Goal: Navigation & Orientation: Find specific page/section

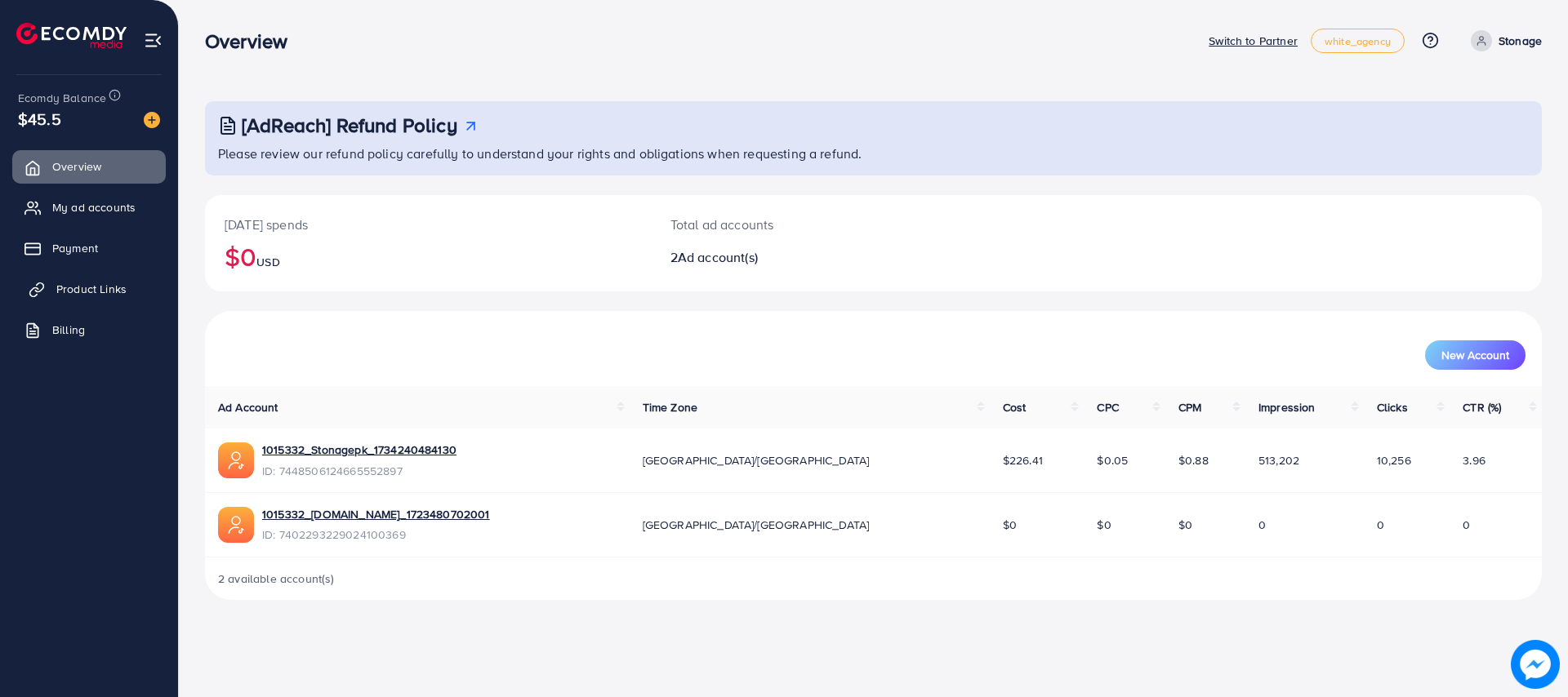
click at [69, 296] on span "Product Links" at bounding box center [92, 288] width 70 height 17
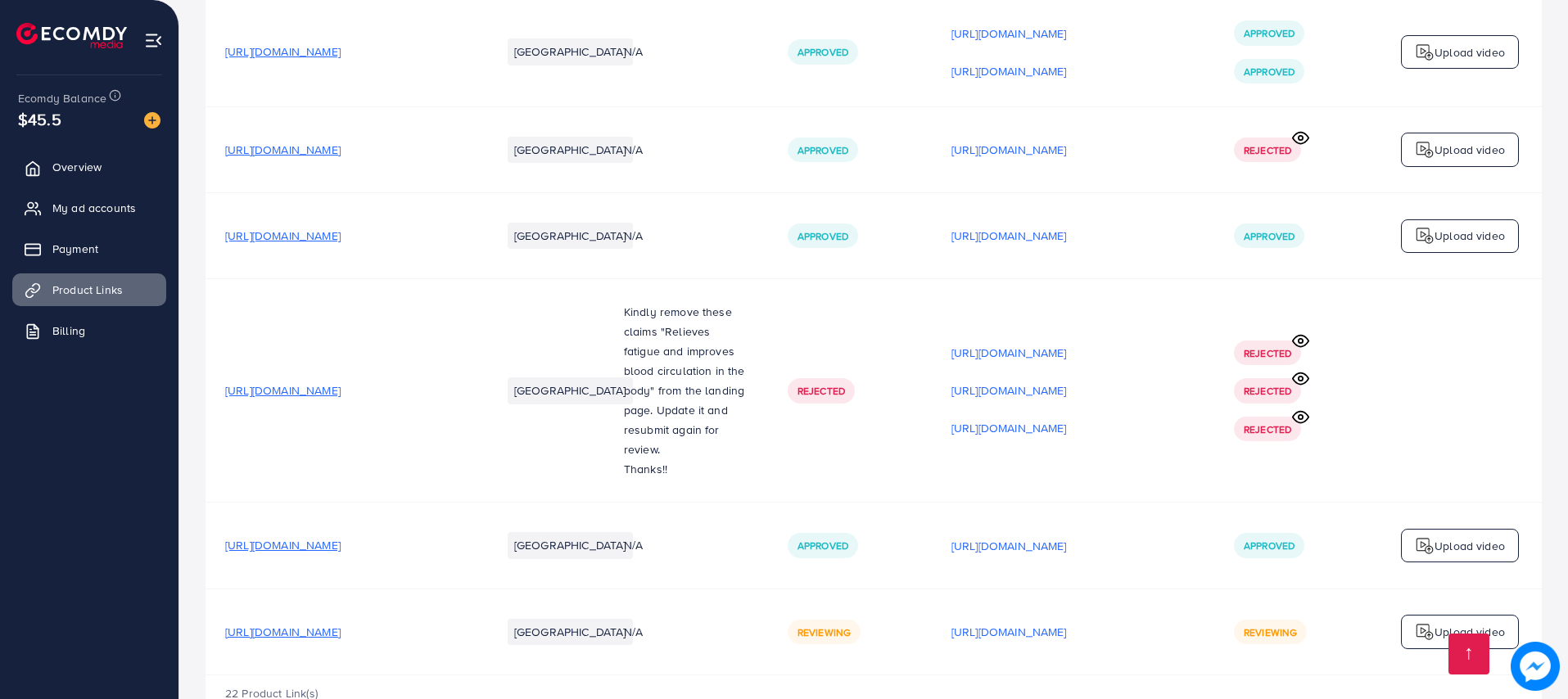
scroll to position [2255, 0]
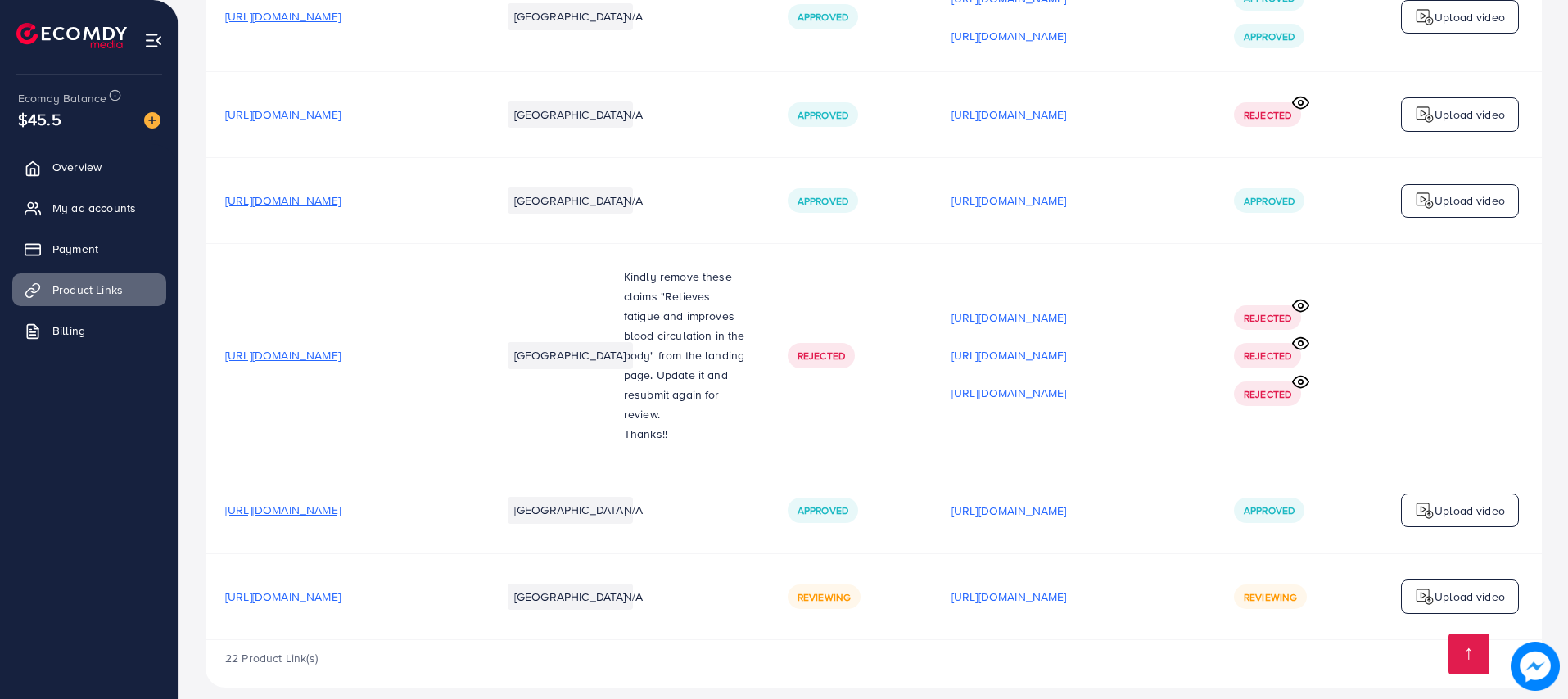
scroll to position [2255, 0]
click at [1066, 586] on p "[URL][DOMAIN_NAME]" at bounding box center [1009, 596] width 115 height 20
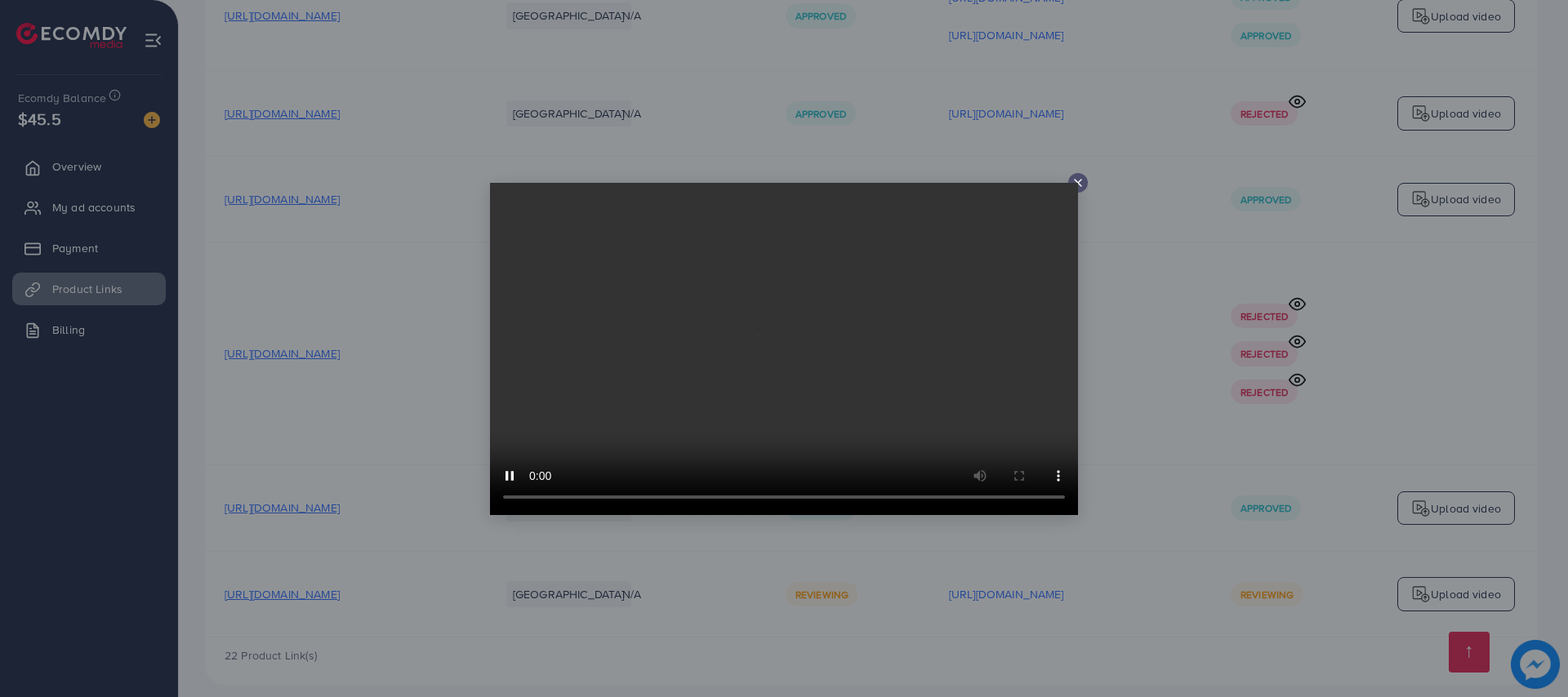
click at [1068, 200] on video at bounding box center [784, 348] width 588 height 332
click at [1071, 179] on icon at bounding box center [1077, 182] width 13 height 13
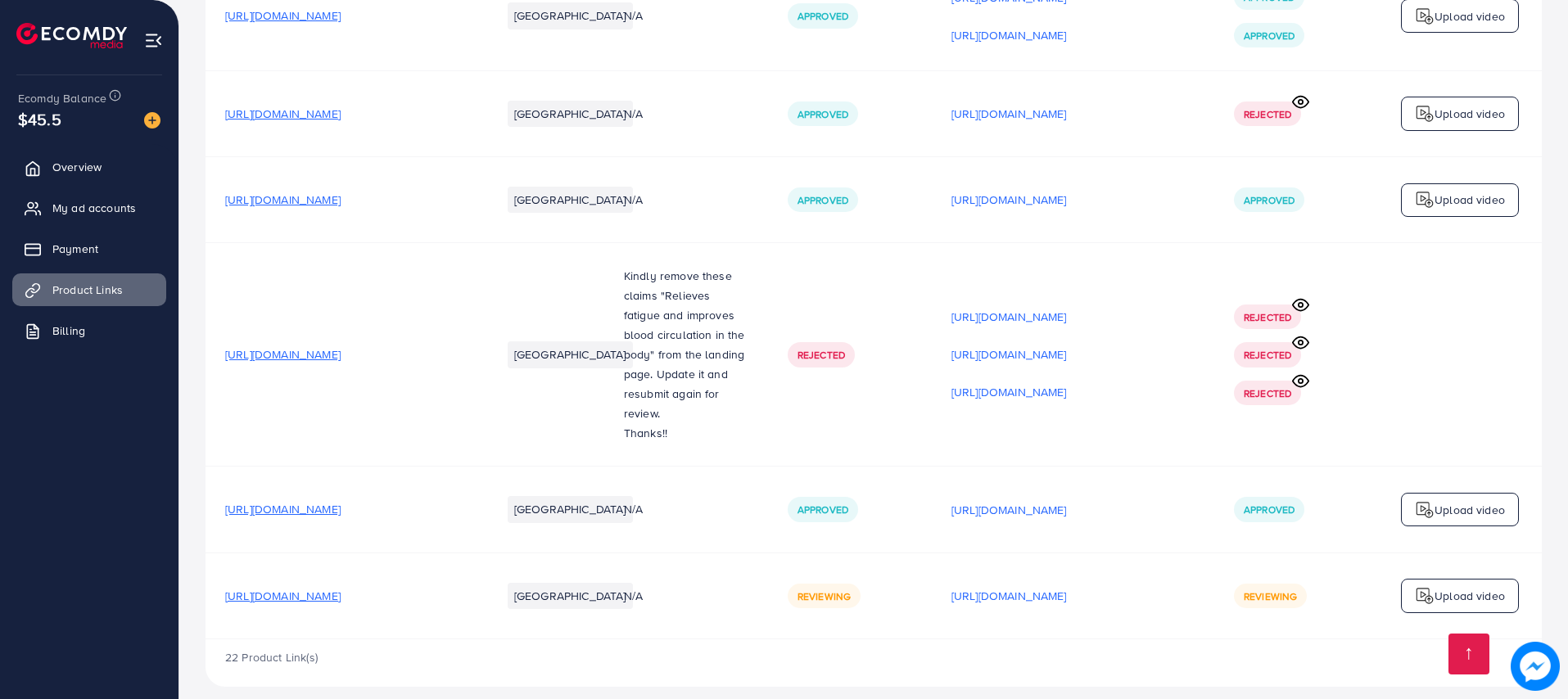
click at [341, 588] on span "[URL][DOMAIN_NAME]" at bounding box center [283, 596] width 115 height 17
drag, startPoint x: 218, startPoint y: 584, endPoint x: 524, endPoint y: 600, distance: 306.4
click at [524, 600] on tr "https://stonage.net/products/multi-color-aqeeq-tasbeeh-8mm-100beads?variant=501…" at bounding box center [873, 596] width 1336 height 86
copy span "[URL][DOMAIN_NAME]"
click at [745, 666] on div "22 Product Link(s)" at bounding box center [873, 663] width 1336 height 48
